Goal: Find specific page/section: Find specific page/section

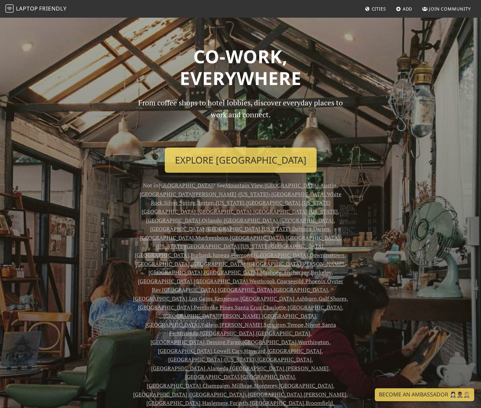
click at [225, 186] on span "Mountain View" at bounding box center [243, 185] width 37 height 7
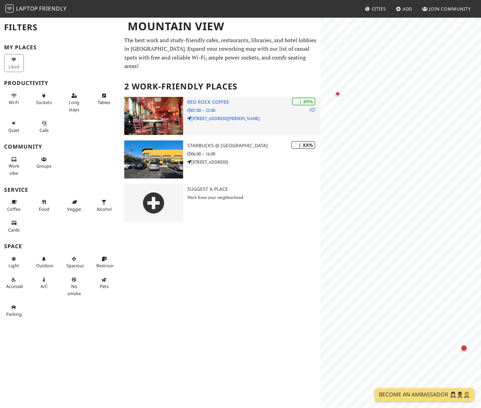
click at [220, 115] on p "[STREET_ADDRESS][PERSON_NAME]" at bounding box center [254, 118] width 134 height 6
